Goal: Use online tool/utility: Utilize a website feature to perform a specific function

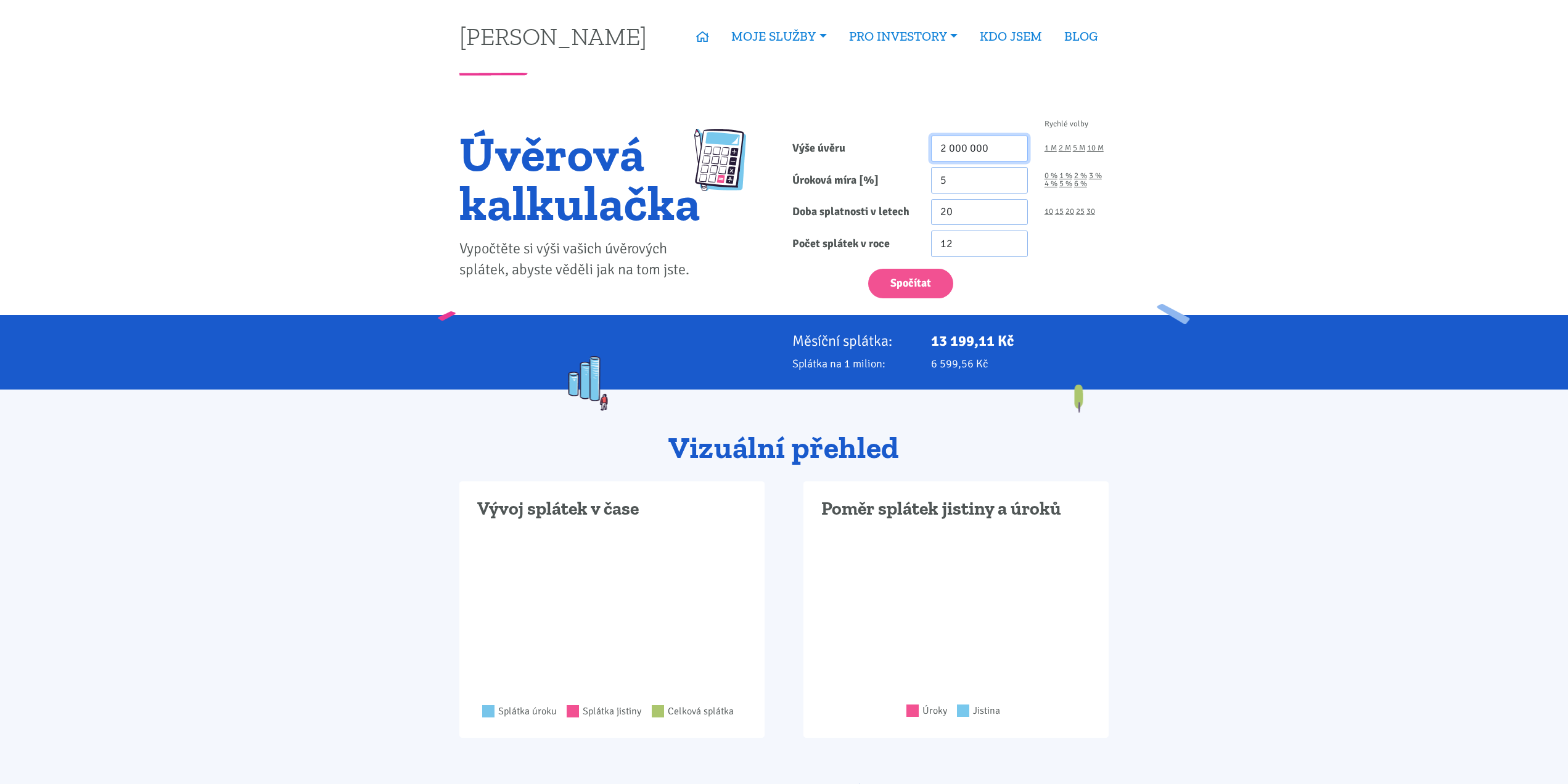
drag, startPoint x: 1002, startPoint y: 145, endPoint x: 852, endPoint y: 151, distance: 150.1
click at [852, 151] on div "Výše úvěru 2 000 000 1 M 2 M 5 M 10 M" at bounding box center [951, 149] width 333 height 27
type input "1 350 000"
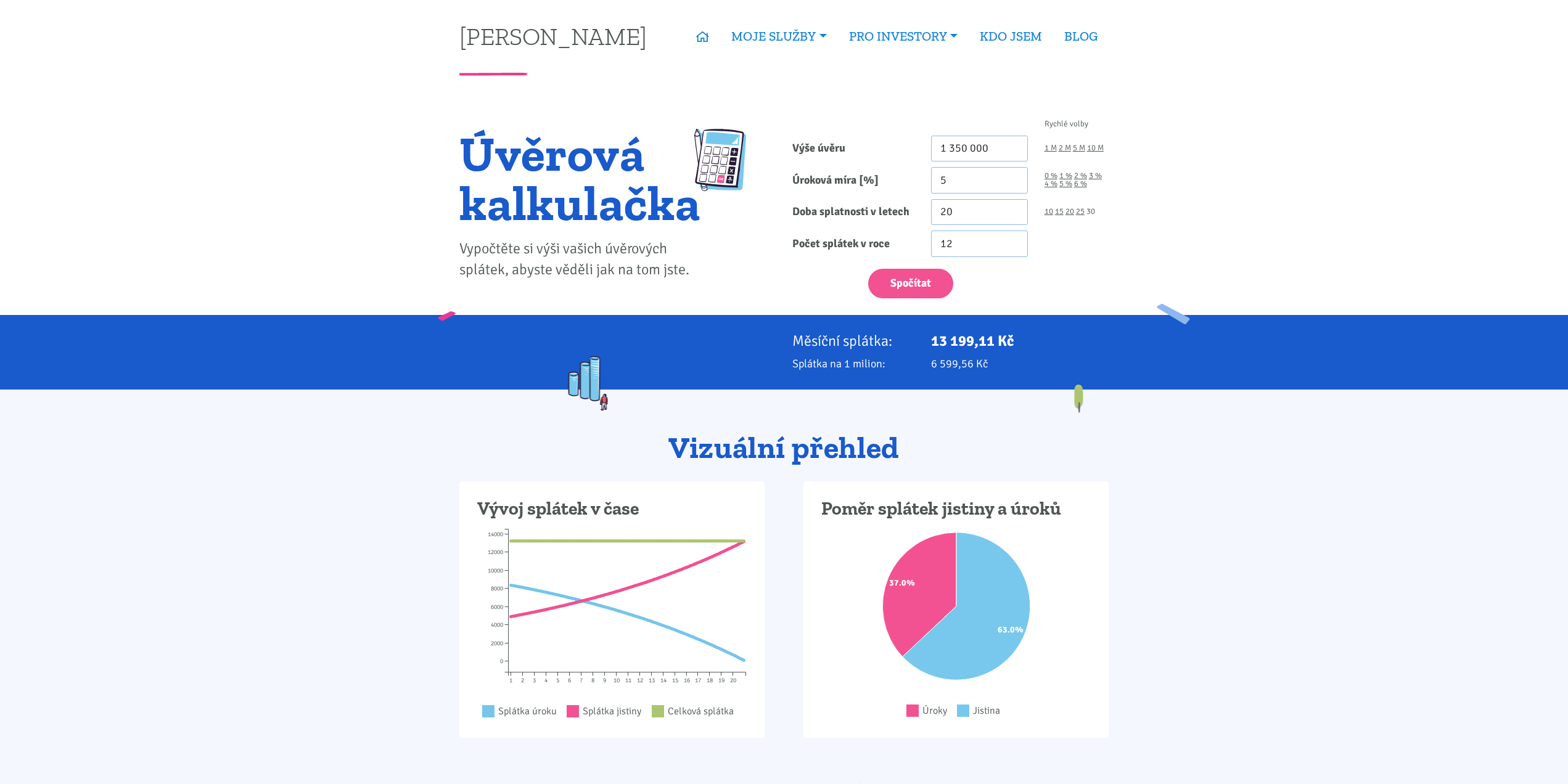
click at [1092, 213] on link "30" at bounding box center [1091, 211] width 9 height 8
type input "30"
click at [929, 289] on button "Spočítat" at bounding box center [910, 283] width 85 height 30
type input "1350000"
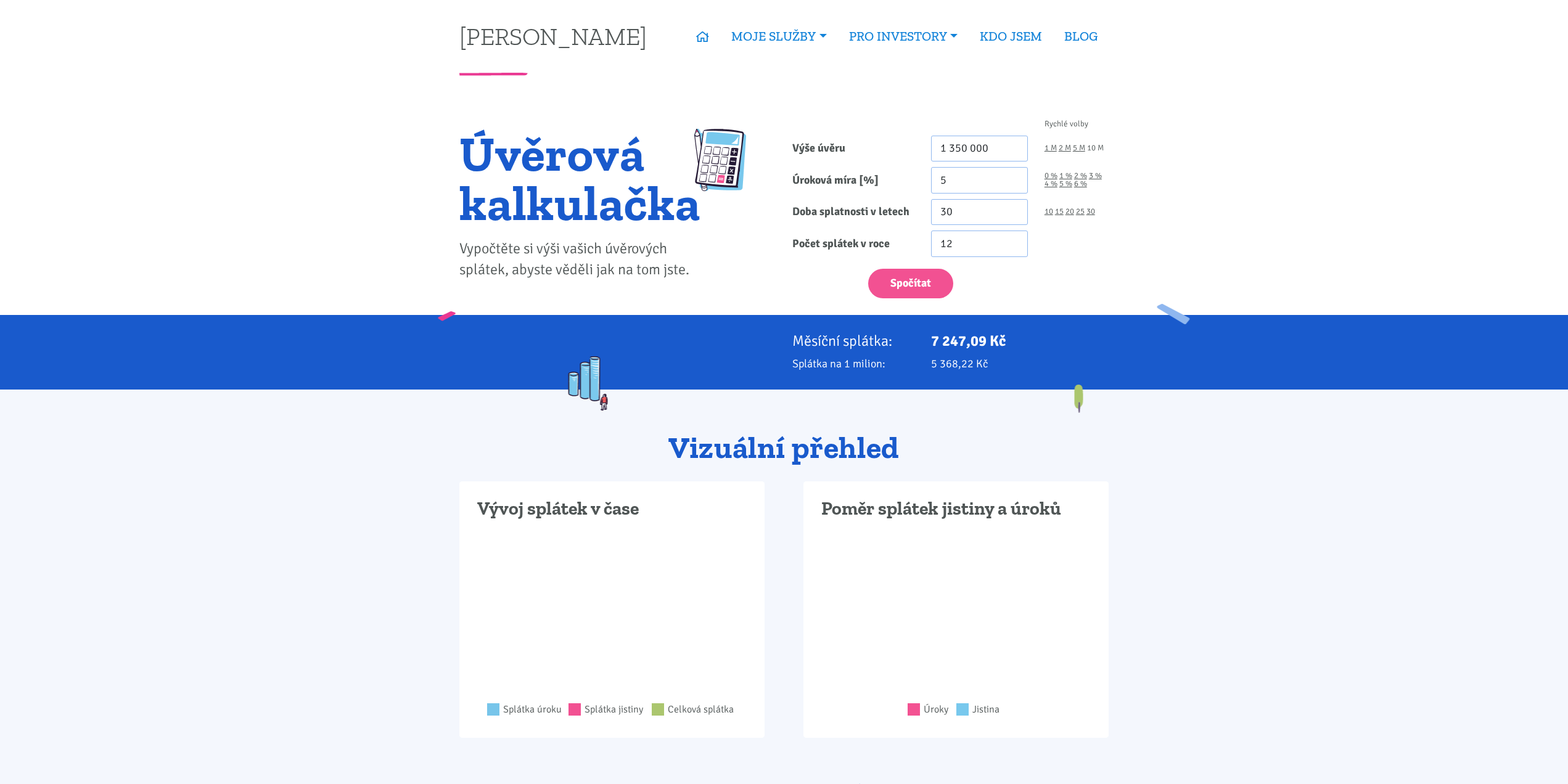
click at [1098, 148] on link "10 M" at bounding box center [1095, 148] width 17 height 8
click at [928, 281] on button "Spočítat" at bounding box center [910, 283] width 85 height 30
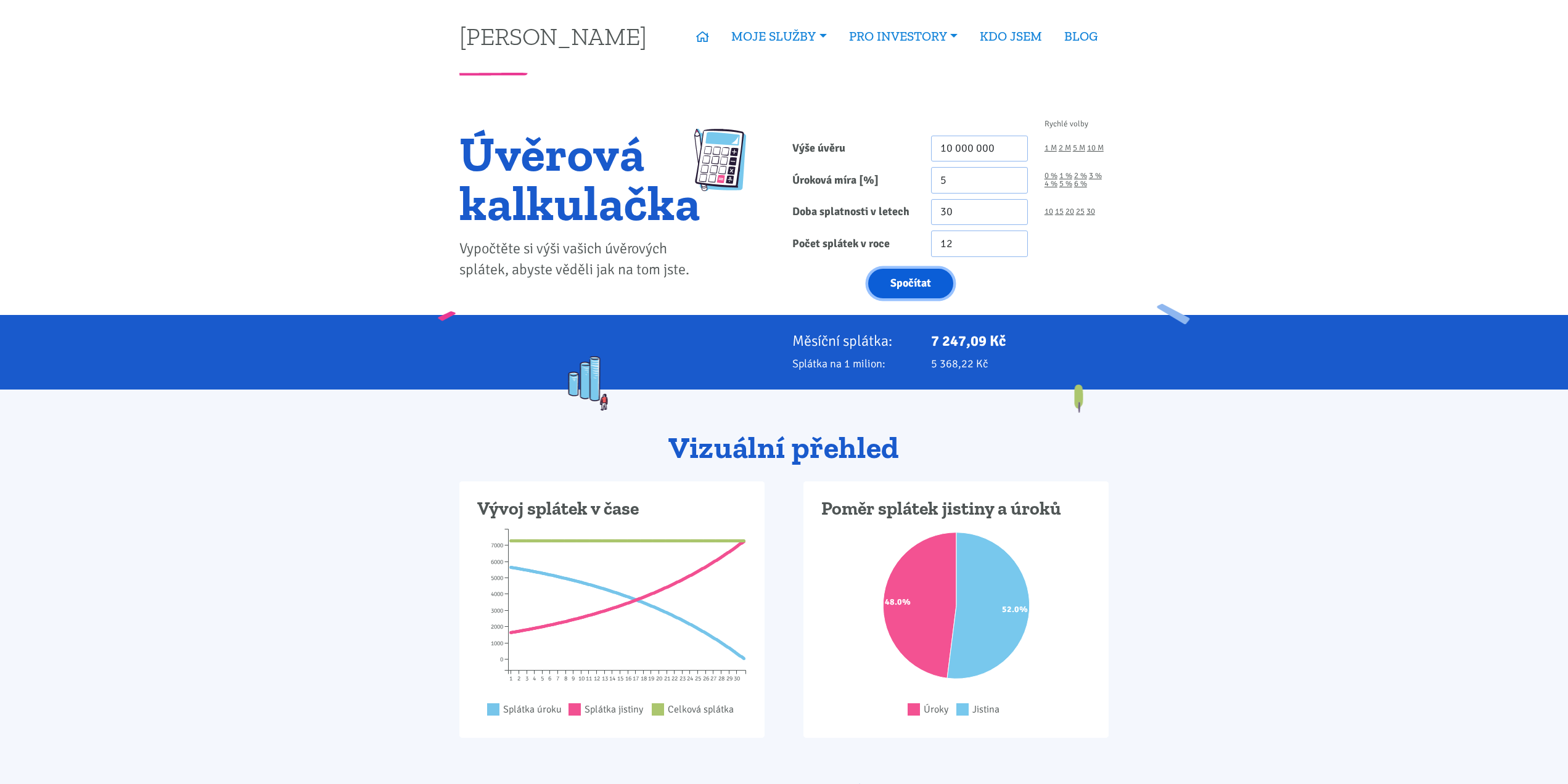
type input "10000000"
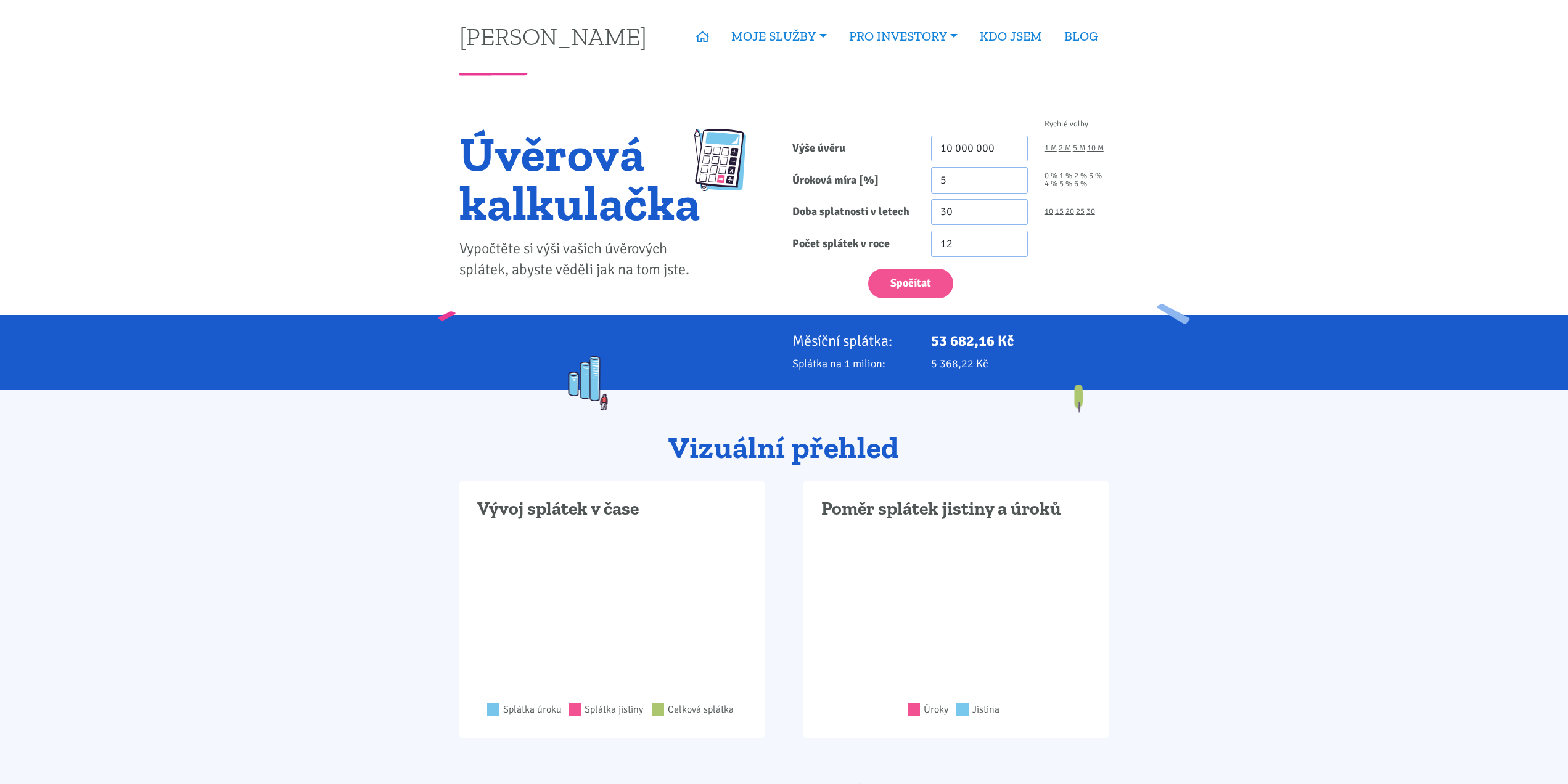
drag, startPoint x: 1033, startPoint y: 338, endPoint x: 917, endPoint y: 339, distance: 116.0
click at [917, 339] on div "Měsíční splátka: 53 682,16 Kč" at bounding box center [951, 340] width 333 height 17
click at [1021, 335] on p "53 682,16 Kč" at bounding box center [1020, 340] width 177 height 17
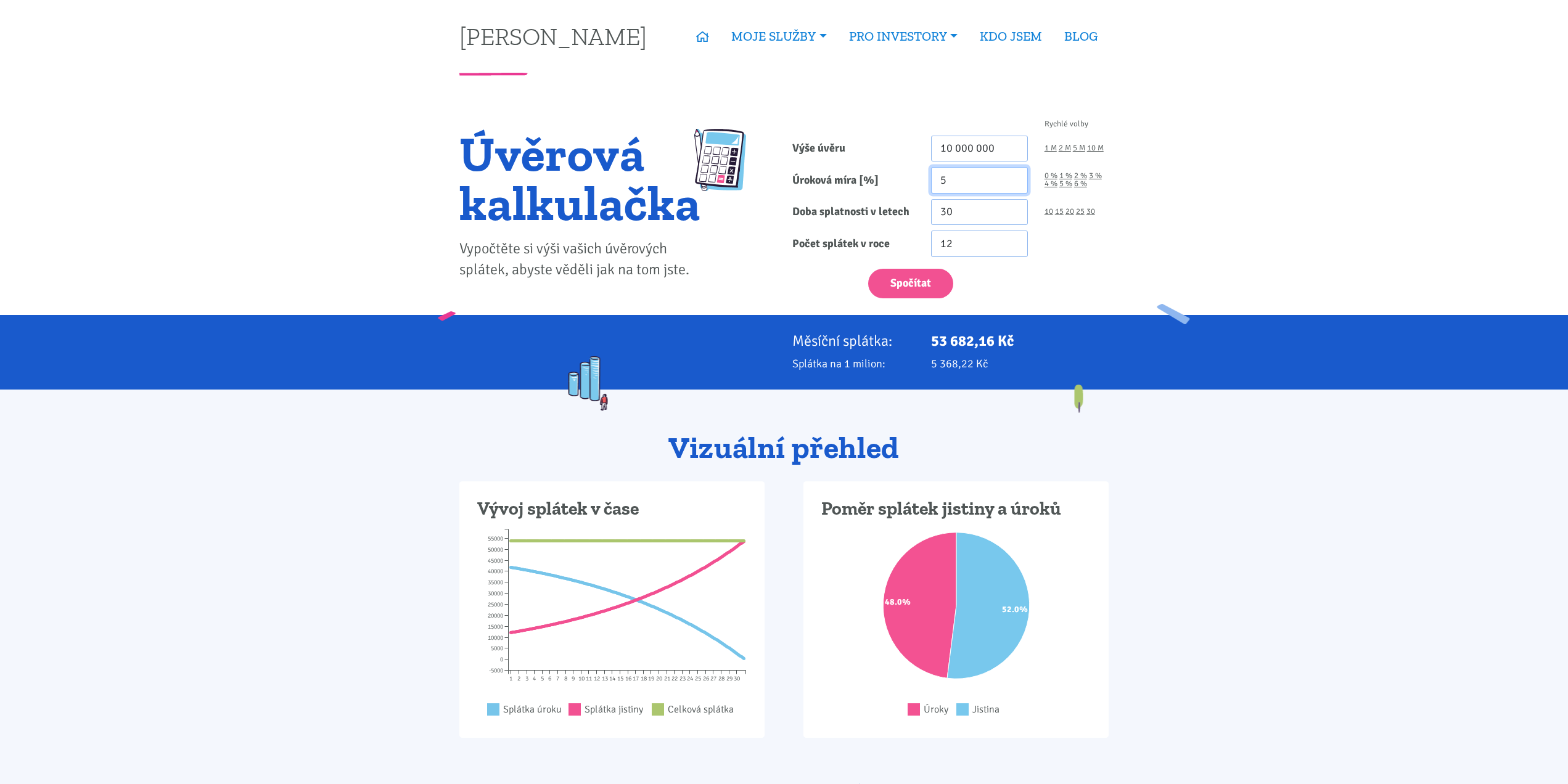
click at [959, 184] on input "5" at bounding box center [979, 180] width 97 height 27
drag, startPoint x: 976, startPoint y: 179, endPoint x: 929, endPoint y: 177, distance: 47.0
click at [929, 177] on div "5" at bounding box center [980, 180] width 114 height 27
type input "7"
click at [925, 275] on button "Spočítat" at bounding box center [910, 283] width 85 height 30
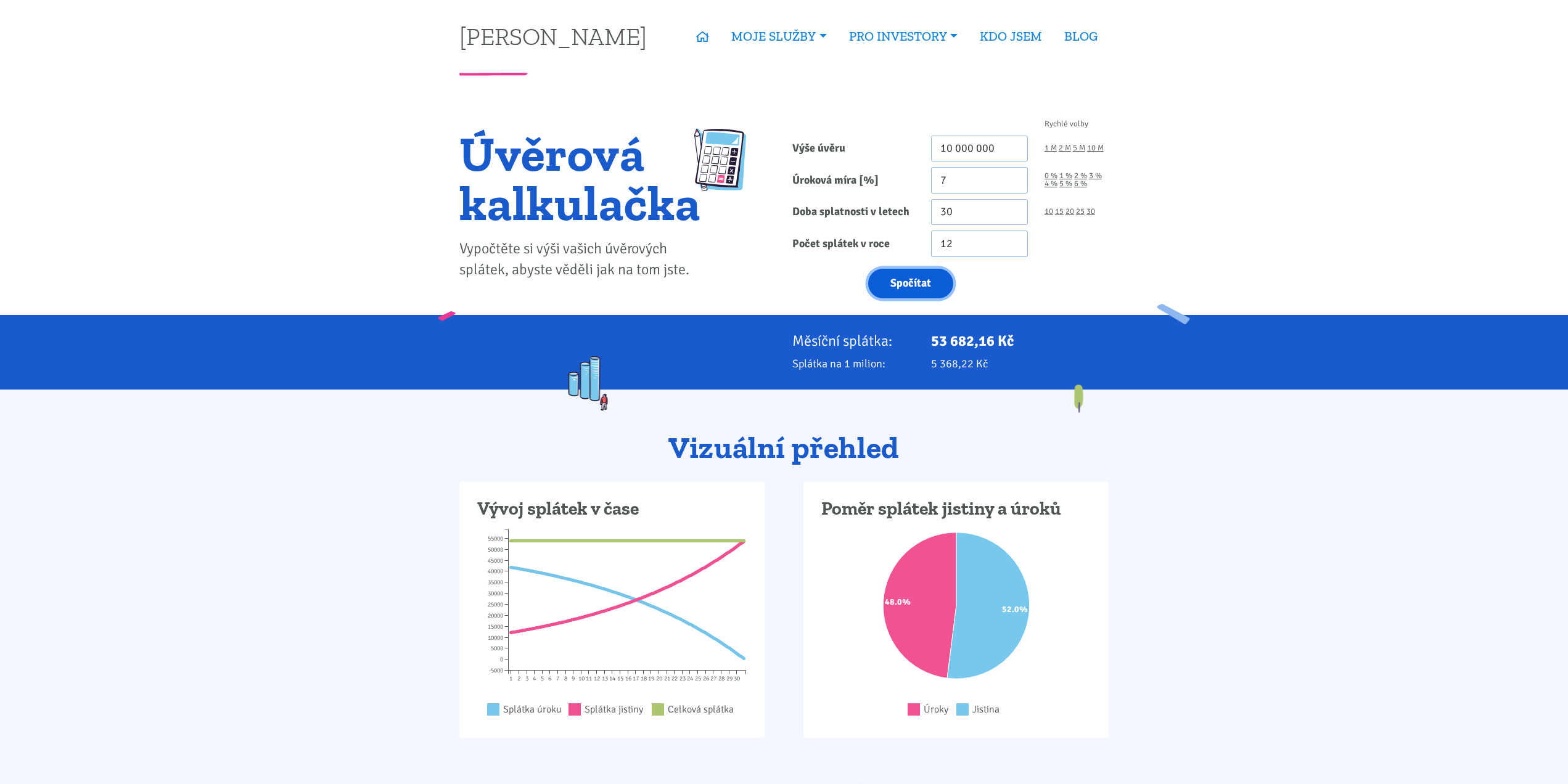
type input "10000000"
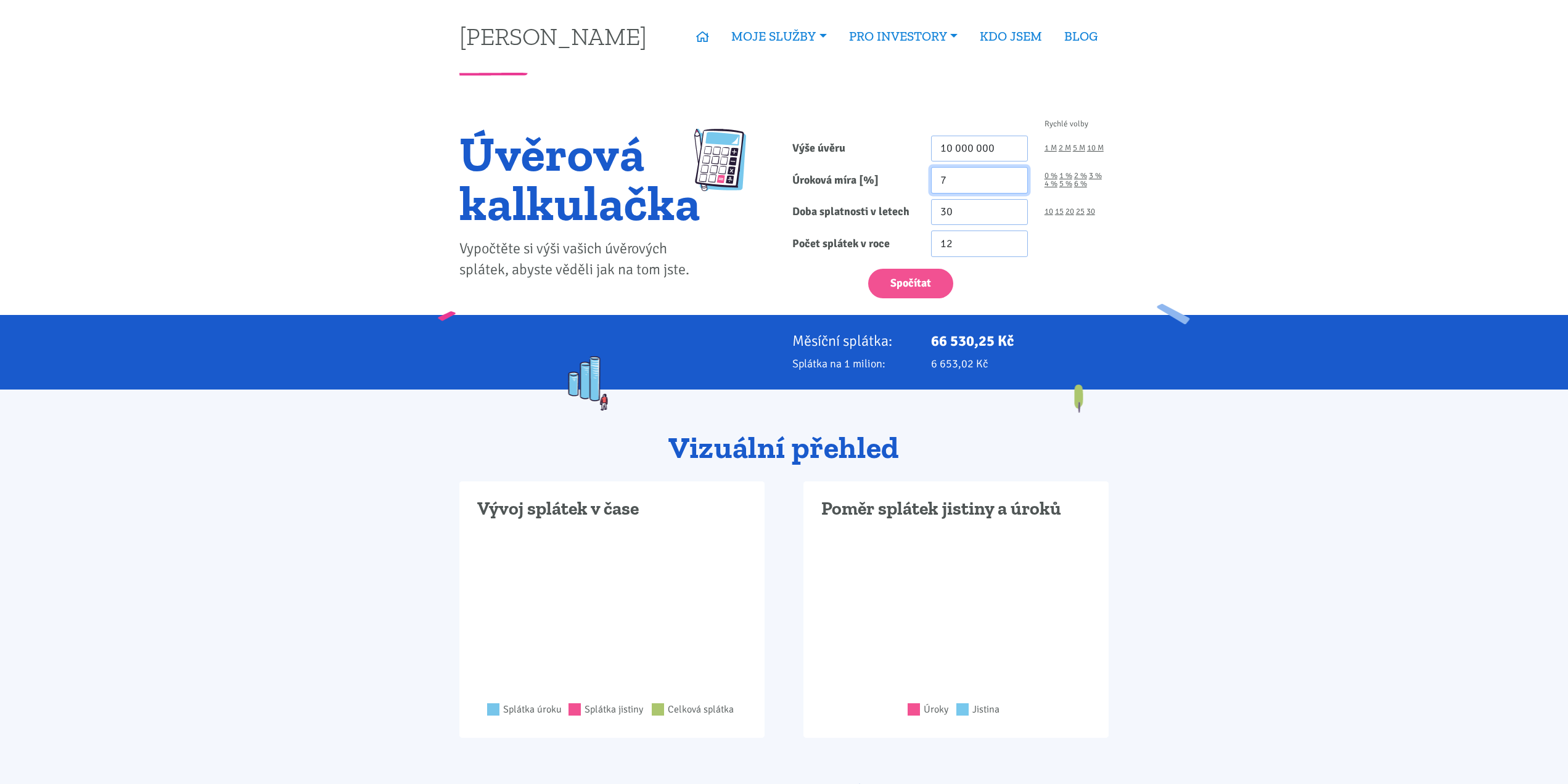
drag, startPoint x: 959, startPoint y: 181, endPoint x: 886, endPoint y: 175, distance: 73.2
click at [886, 175] on div "Úroková míra [%] 7 0 % 1 % 2 % 3 % 4 % 5 % 6 %" at bounding box center [951, 180] width 333 height 27
type input "4"
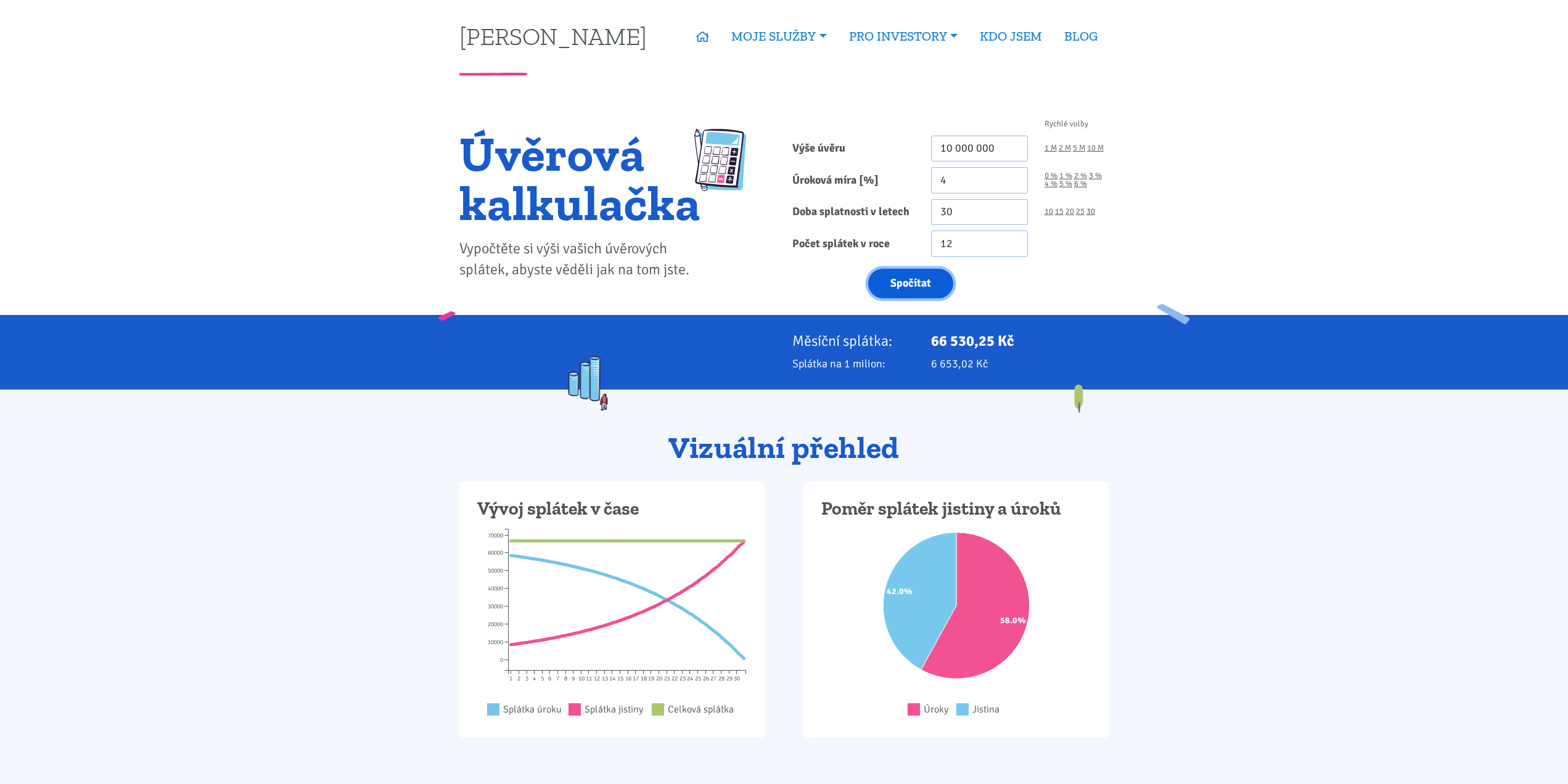
click at [907, 286] on button "Spočítat" at bounding box center [910, 283] width 85 height 30
type input "10000000"
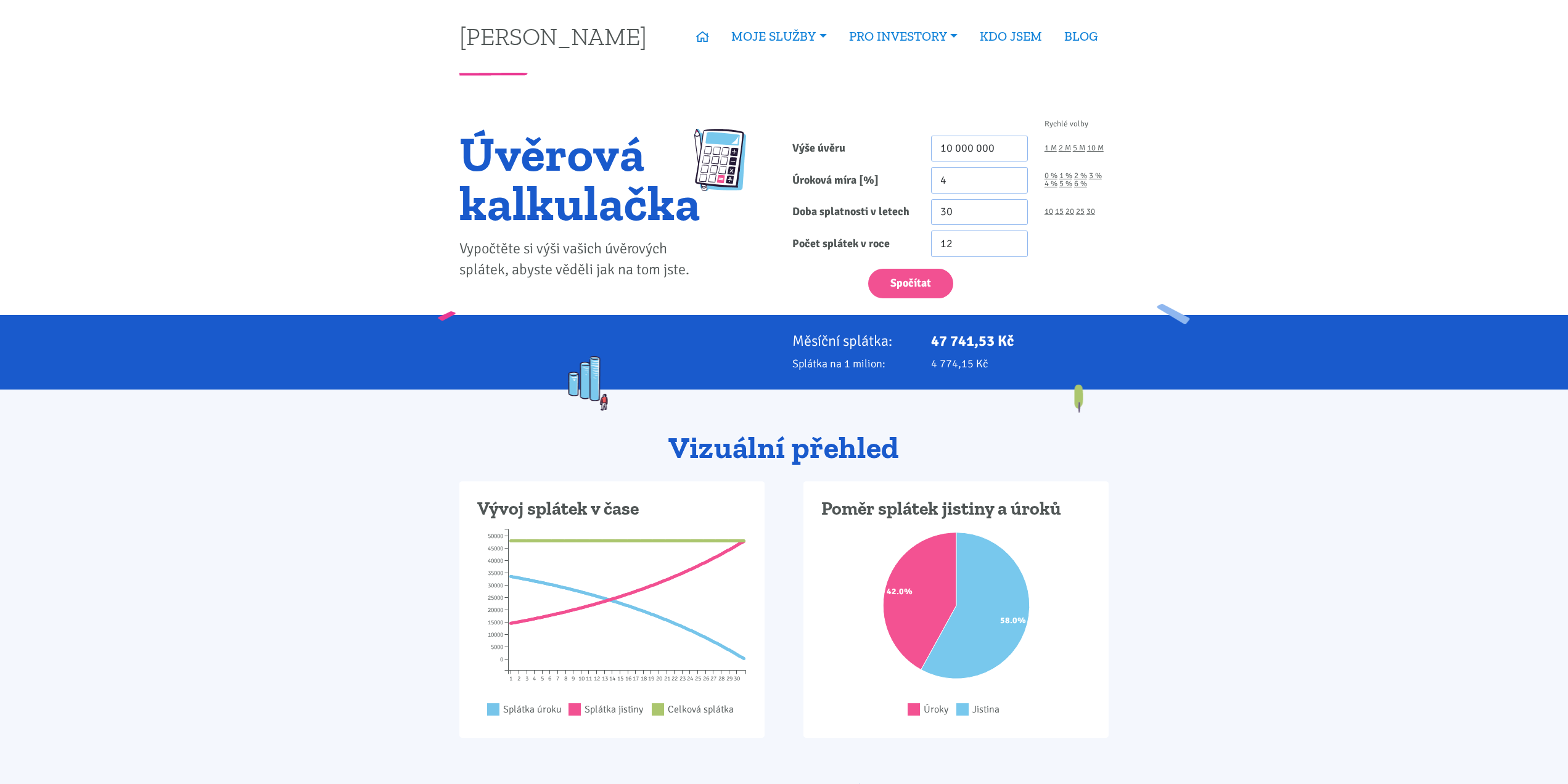
drag, startPoint x: 439, startPoint y: 320, endPoint x: 458, endPoint y: 322, distance: 19.1
click at [458, 322] on div "Měsíční splátka: 47 741,53 Kč Splátka na 1 milion: 4 774,15 Kč" at bounding box center [784, 352] width 1568 height 75
